Goal: Contribute content

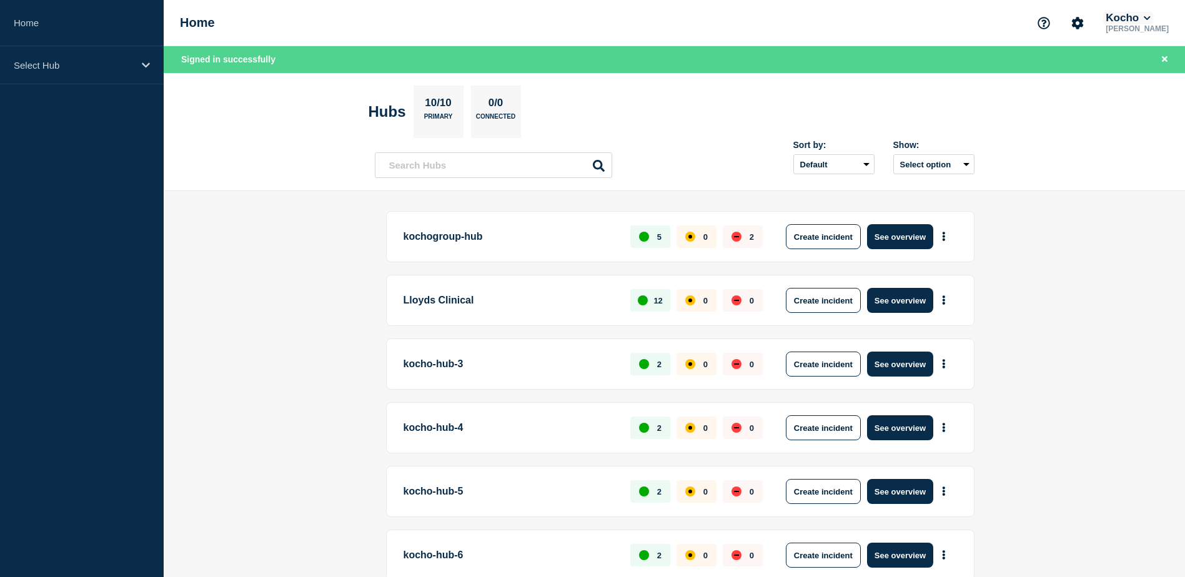
click at [1136, 13] on button "Kocho" at bounding box center [1127, 18] width 49 height 12
click at [1124, 80] on button "LloydsAAH" at bounding box center [1142, 80] width 54 height 12
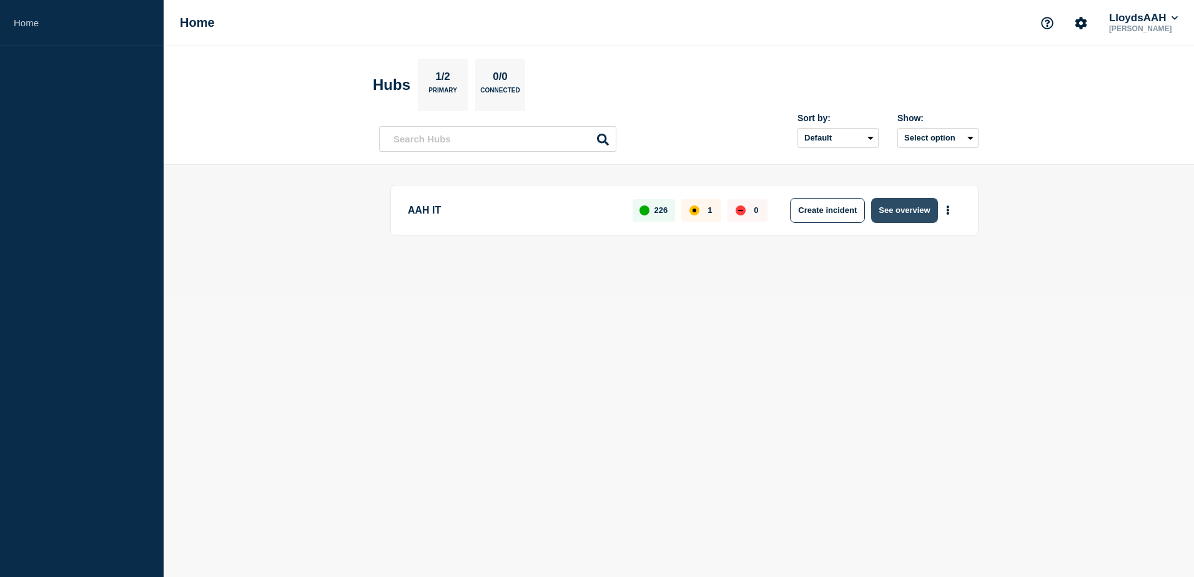
click at [913, 214] on button "See overview" at bounding box center [905, 210] width 66 height 25
click at [905, 211] on button "See overview" at bounding box center [905, 210] width 66 height 25
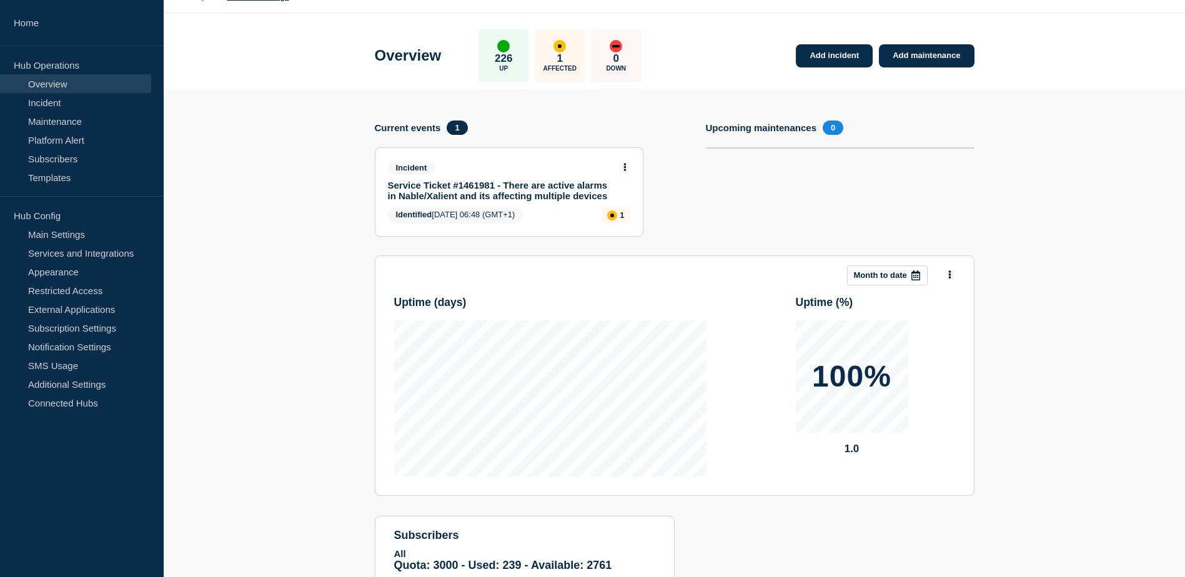
scroll to position [112, 0]
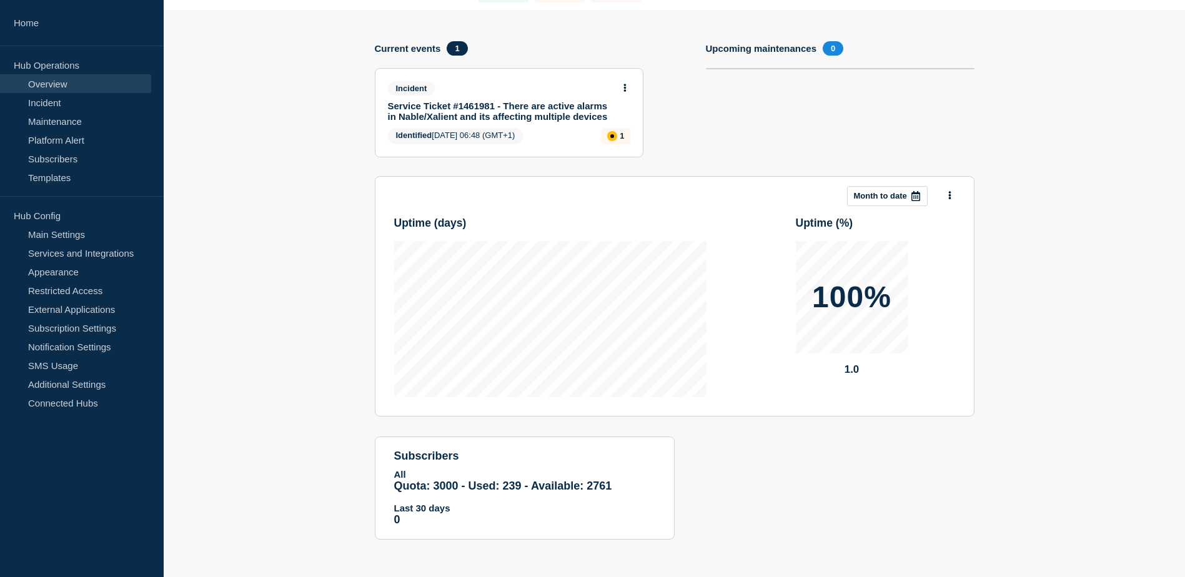
click at [548, 117] on link "Service Ticket #1461981 - There are active alarms in Nable/Xalient and its affe…" at bounding box center [501, 111] width 226 height 21
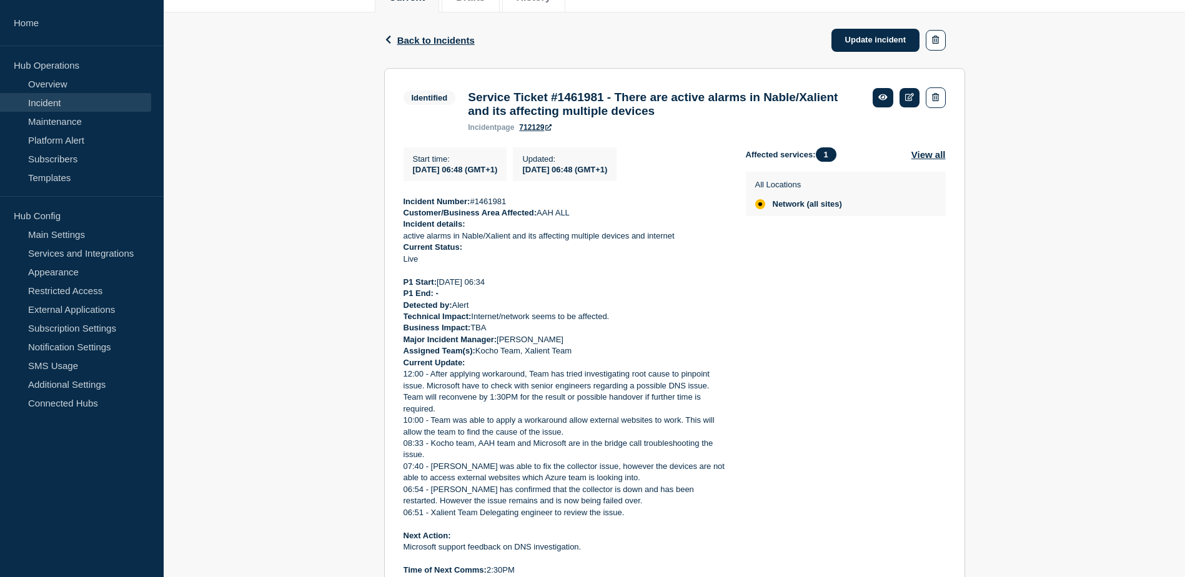
scroll to position [57, 0]
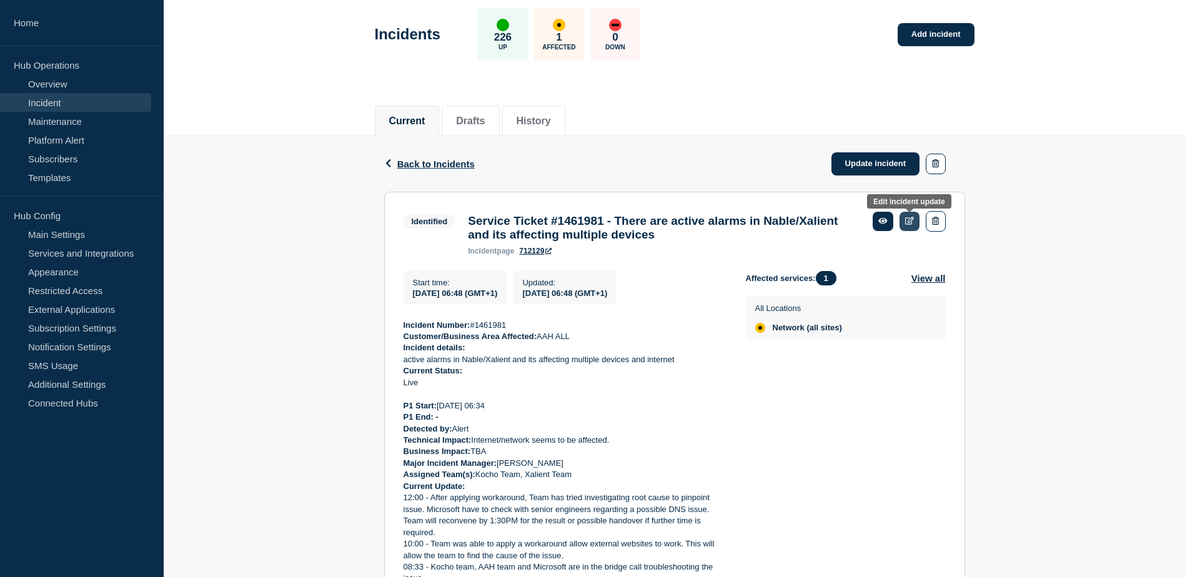
click at [907, 224] on icon at bounding box center [909, 221] width 9 height 8
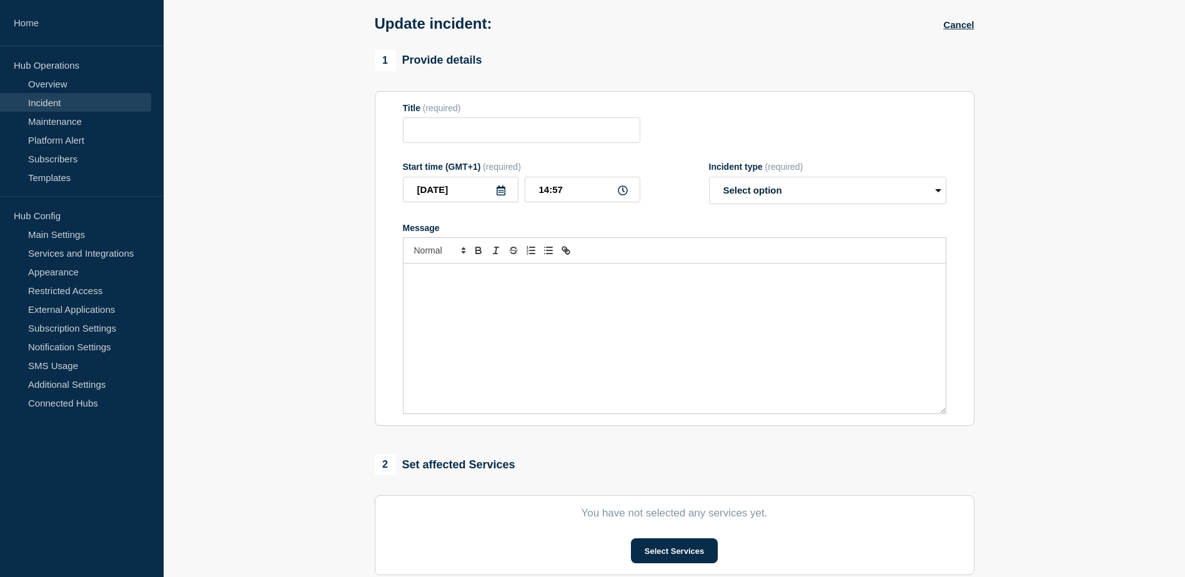
type input "Service Ticket #1461981 - There are active alarms in Nable/Xalient and its affe…"
type input "06:48"
select select "identified"
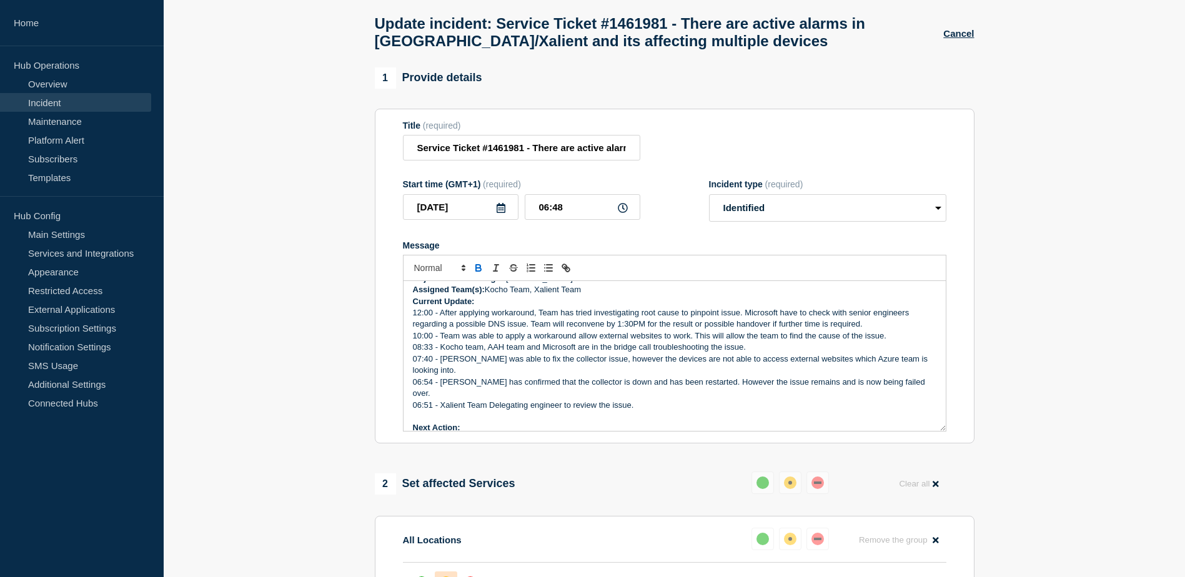
scroll to position [125, 0]
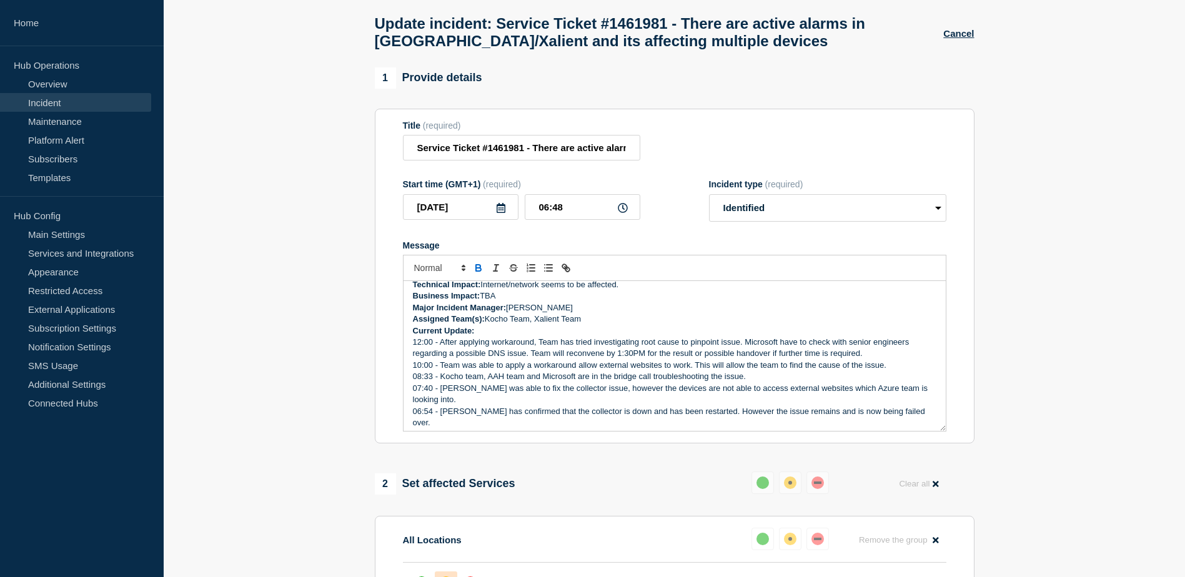
click at [535, 337] on p "Current Update:" at bounding box center [675, 330] width 524 height 11
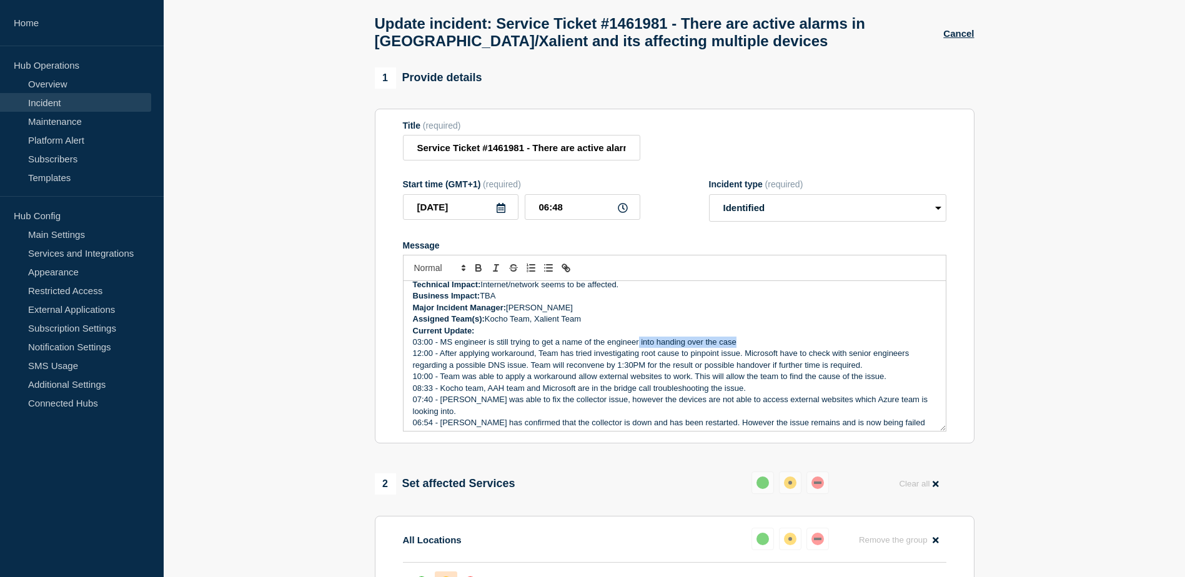
drag, startPoint x: 735, startPoint y: 344, endPoint x: 640, endPoint y: 347, distance: 95.0
click at [640, 347] on p "03:00 - MS engineer is still trying to get a name of the engineer into handing …" at bounding box center [675, 342] width 524 height 11
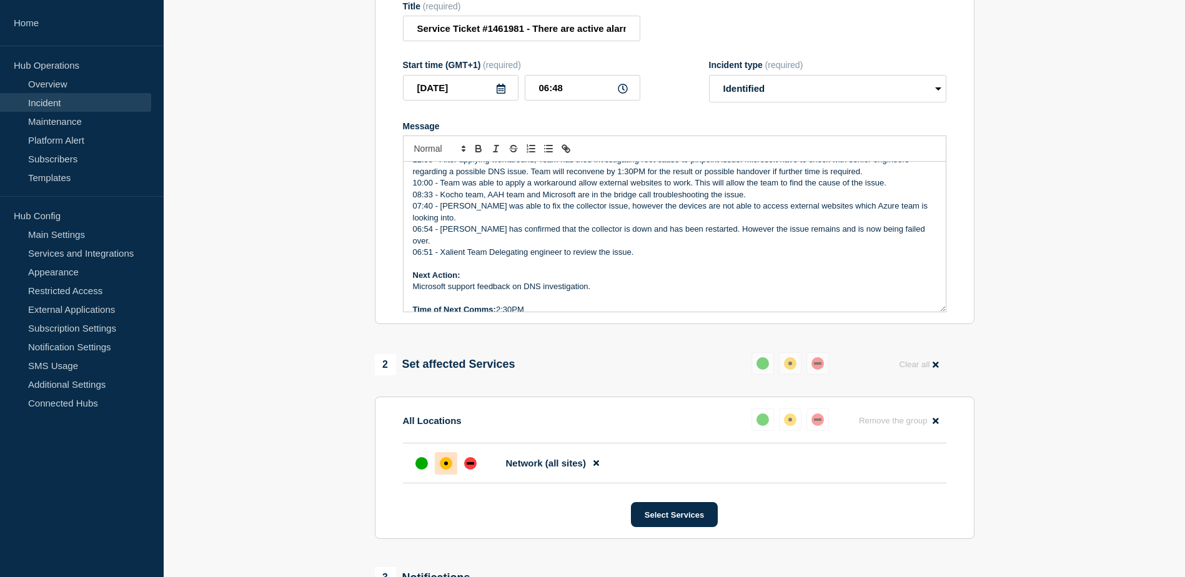
scroll to position [182, 0]
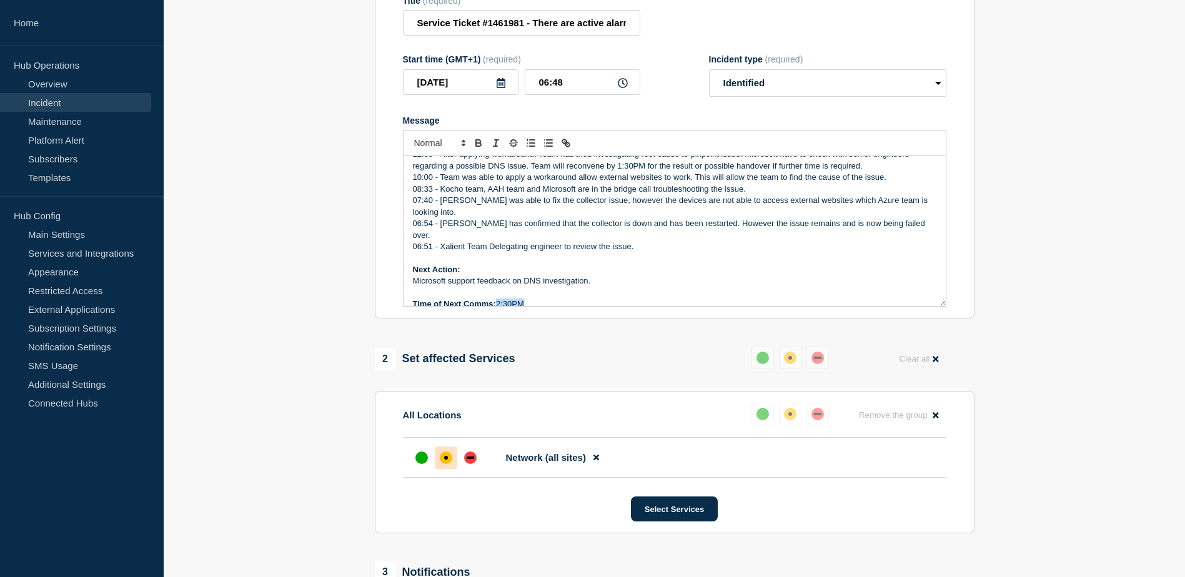
drag, startPoint x: 544, startPoint y: 298, endPoint x: 498, endPoint y: 299, distance: 46.2
click at [498, 299] on p "Time of Next Comms: 2:30PM" at bounding box center [675, 304] width 524 height 11
click at [708, 252] on p "Message" at bounding box center [675, 257] width 524 height 11
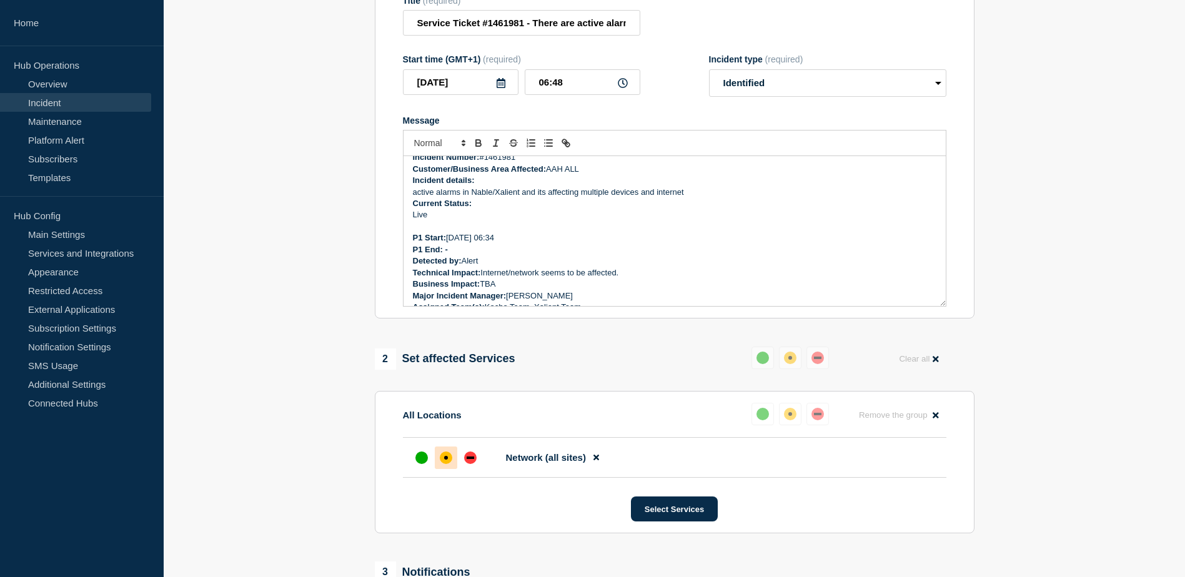
scroll to position [74, 0]
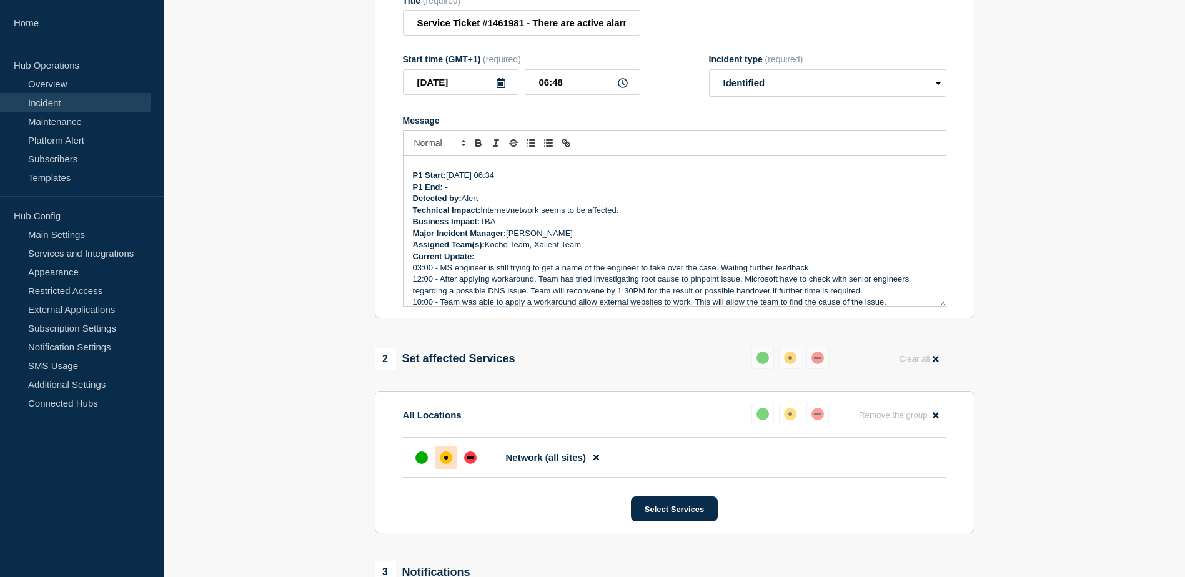
click at [830, 274] on p "03:00 - MS engineer is still trying to get a name of the engineer to take over …" at bounding box center [675, 267] width 524 height 11
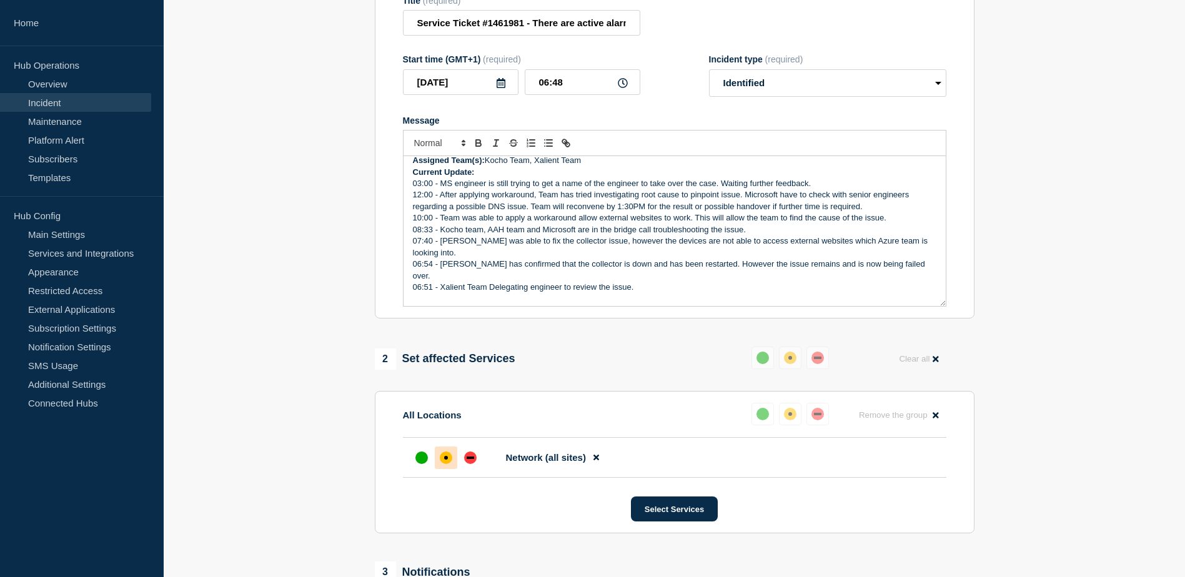
scroll to position [137, 0]
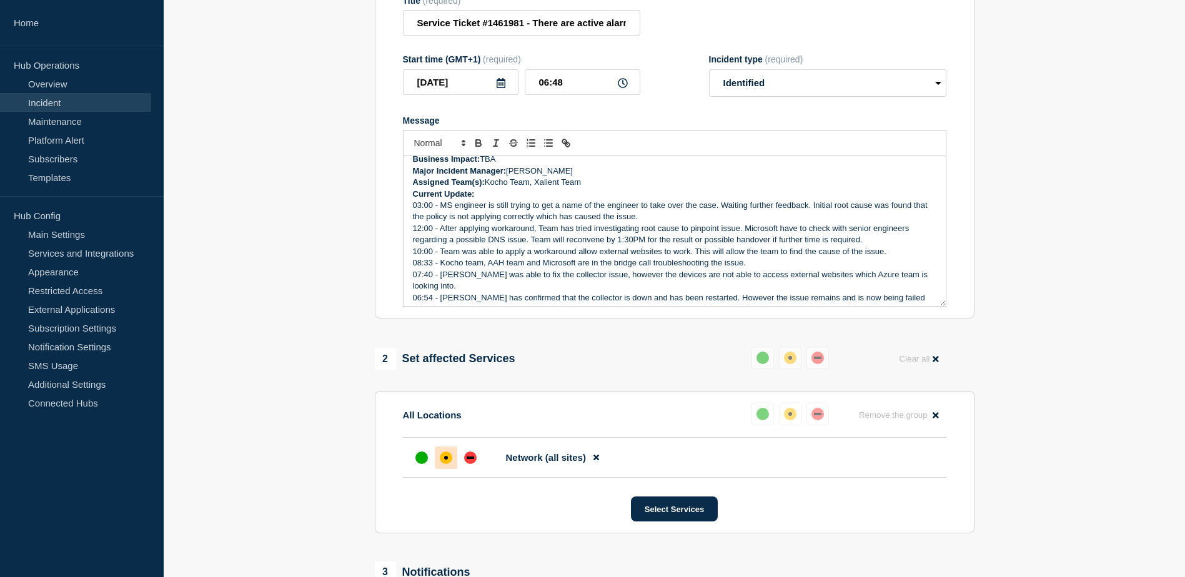
click at [767, 231] on p "12:00 - After applying workaround, Team has tried investigating root cause to p…" at bounding box center [675, 234] width 524 height 23
click at [447, 199] on strong "Current Update:" at bounding box center [444, 193] width 62 height 9
click at [447, 212] on p "03:00 - MS engineer is still trying to get a name of the engineer to take over …" at bounding box center [675, 211] width 524 height 23
click at [445, 208] on p "03:00 - MS engineer is still trying to get a name of the engineer to take over …" at bounding box center [675, 211] width 524 height 23
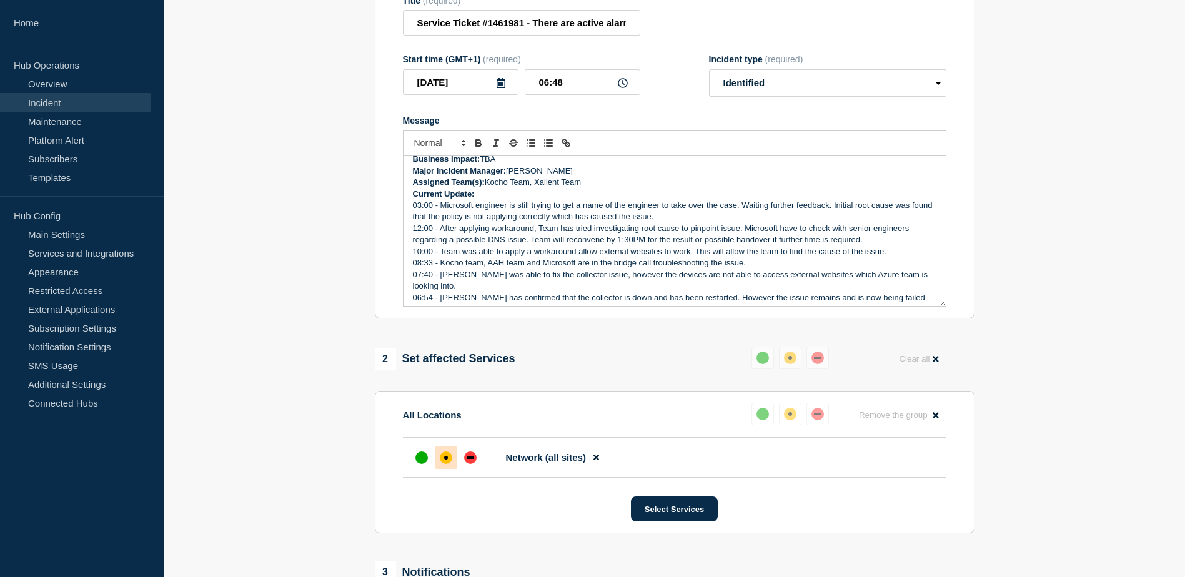
click at [515, 217] on p "03:00 - Microsoft engineer is still trying to get a name of the engineer to tak…" at bounding box center [675, 211] width 524 height 23
drag, startPoint x: 610, startPoint y: 212, endPoint x: 692, endPoint y: 216, distance: 82.0
click at [681, 216] on p "03:00 - Microsoft engineer is still trying to get a name of the engineer to tak…" at bounding box center [675, 211] width 524 height 23
click at [699, 216] on p "03:00 - Microsoft engineer is still trying to get a name of the engineer to tak…" at bounding box center [675, 211] width 524 height 23
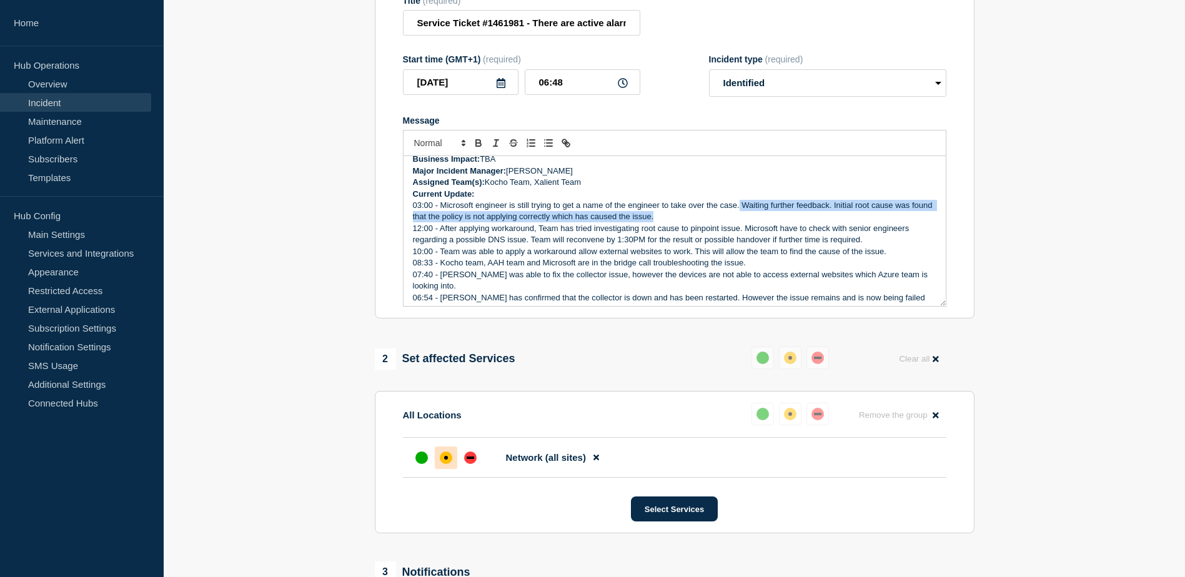
drag, startPoint x: 740, startPoint y: 217, endPoint x: 781, endPoint y: 225, distance: 41.4
click at [774, 221] on p "03:00 - Microsoft engineer is still trying to get a name of the engineer to tak…" at bounding box center [675, 211] width 524 height 23
click at [782, 223] on p "03:00 - Microsoft engineer is still trying to get a name of the engineer to tak…" at bounding box center [675, 211] width 524 height 23
click at [775, 223] on p "03:00 - Microsoft engineer is still trying to get a name of the engineer to tak…" at bounding box center [675, 211] width 524 height 23
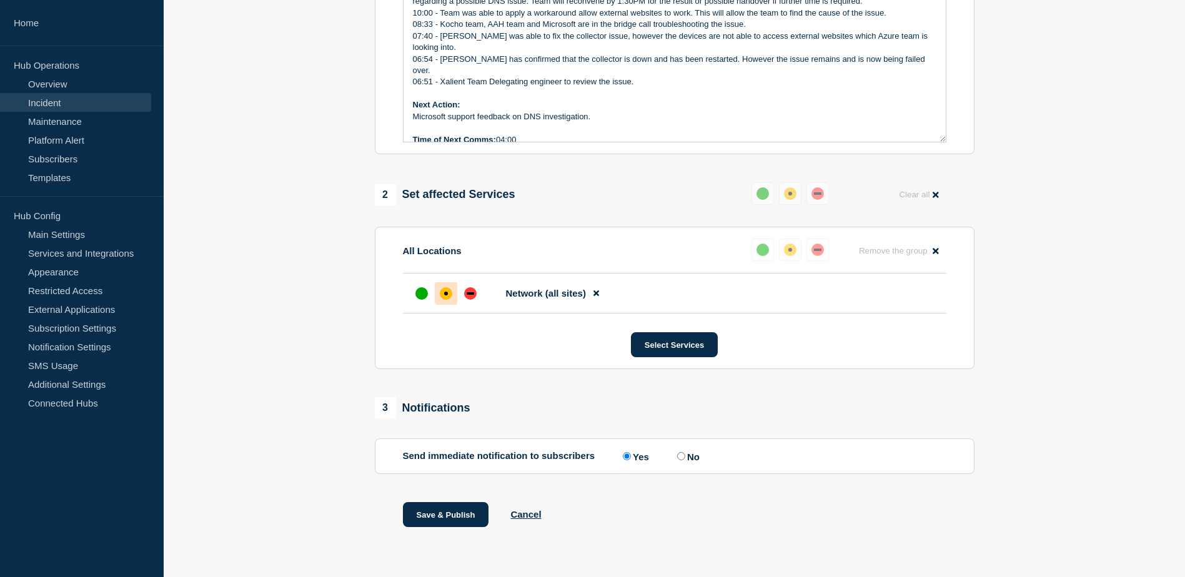
scroll to position [353, 0]
drag, startPoint x: 598, startPoint y: 106, endPoint x: 448, endPoint y: 105, distance: 149.9
click at [448, 111] on p "Microsoft support feedback on DNS investigation." at bounding box center [675, 116] width 524 height 11
click at [449, 520] on button "Save & Publish" at bounding box center [446, 514] width 86 height 25
